Goal: Information Seeking & Learning: Learn about a topic

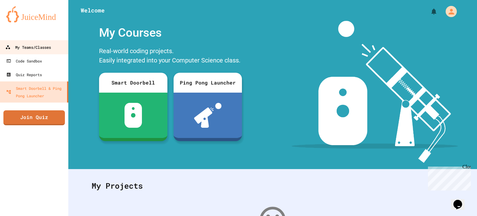
click at [34, 43] on link "My Teams/Classes" at bounding box center [34, 47] width 70 height 14
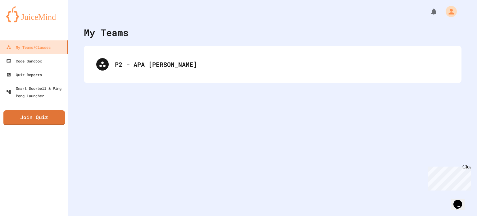
click at [230, 79] on div "P2 - APA [PERSON_NAME]" at bounding box center [273, 64] width 378 height 37
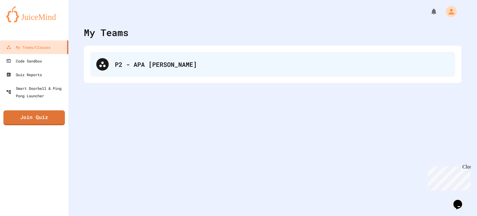
click at [231, 69] on div "P2 - APA [PERSON_NAME]" at bounding box center [272, 64] width 365 height 25
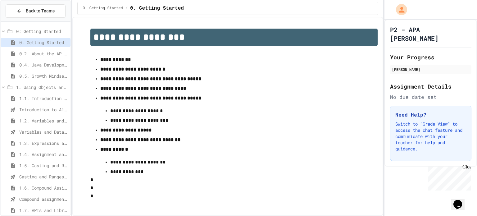
click at [33, 190] on span "1.6. Compound Assignment Operators" at bounding box center [43, 187] width 49 height 7
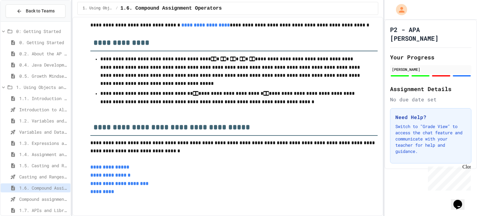
scroll to position [1658, 0]
click at [53, 167] on span "1.5. Casting and Ranges of Values" at bounding box center [43, 165] width 49 height 7
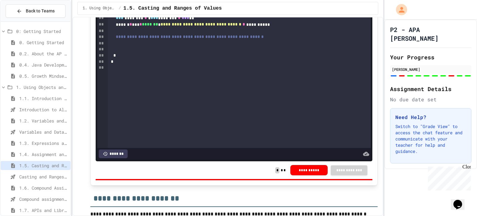
scroll to position [1226, 0]
